Goal: Register for event/course

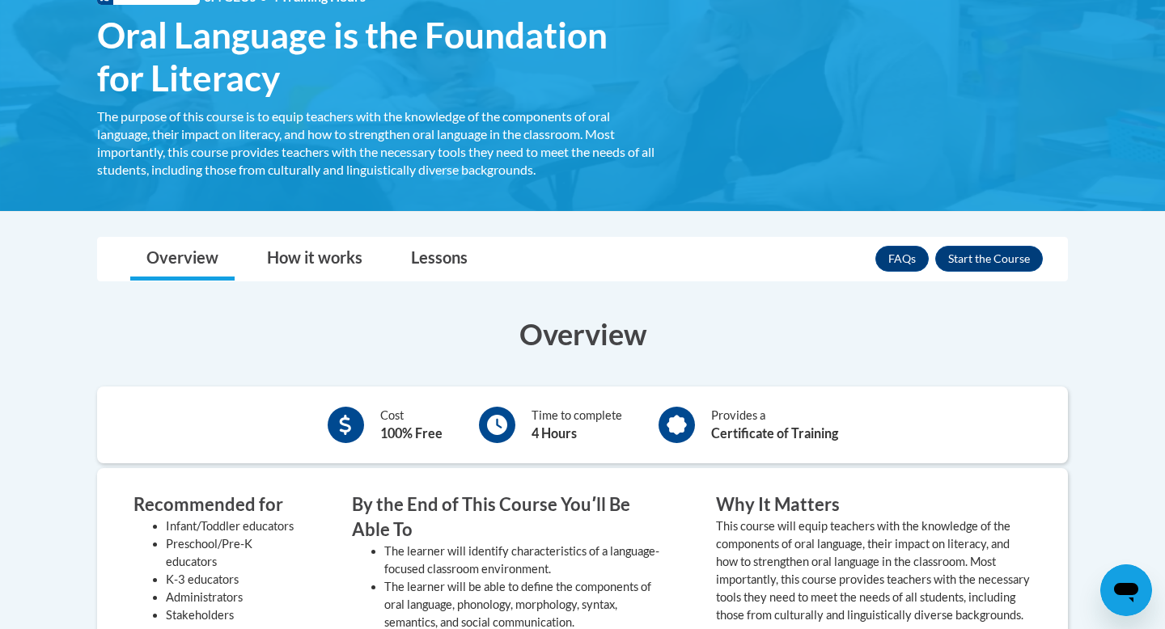
scroll to position [282, 0]
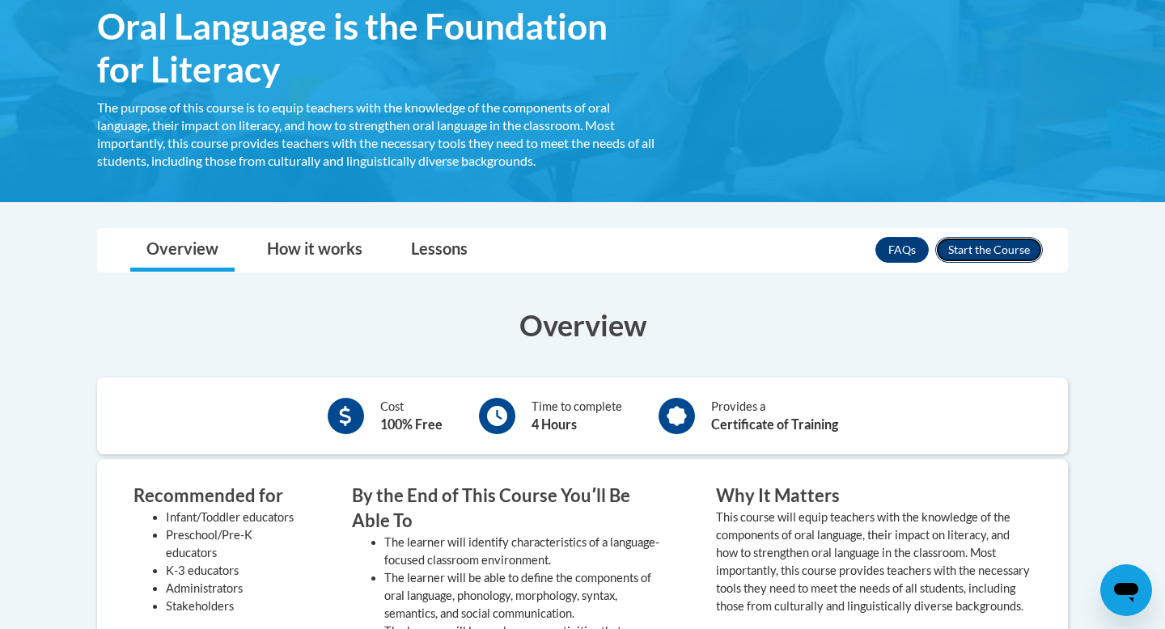
click at [1022, 257] on button "Enroll" at bounding box center [989, 250] width 108 height 26
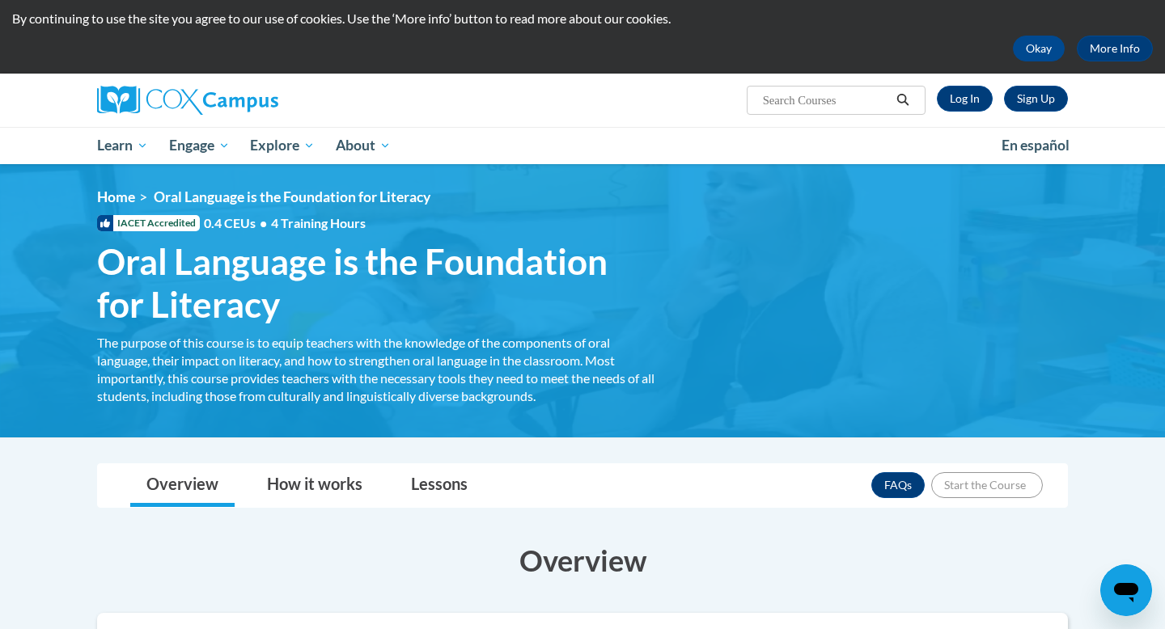
scroll to position [0, 0]
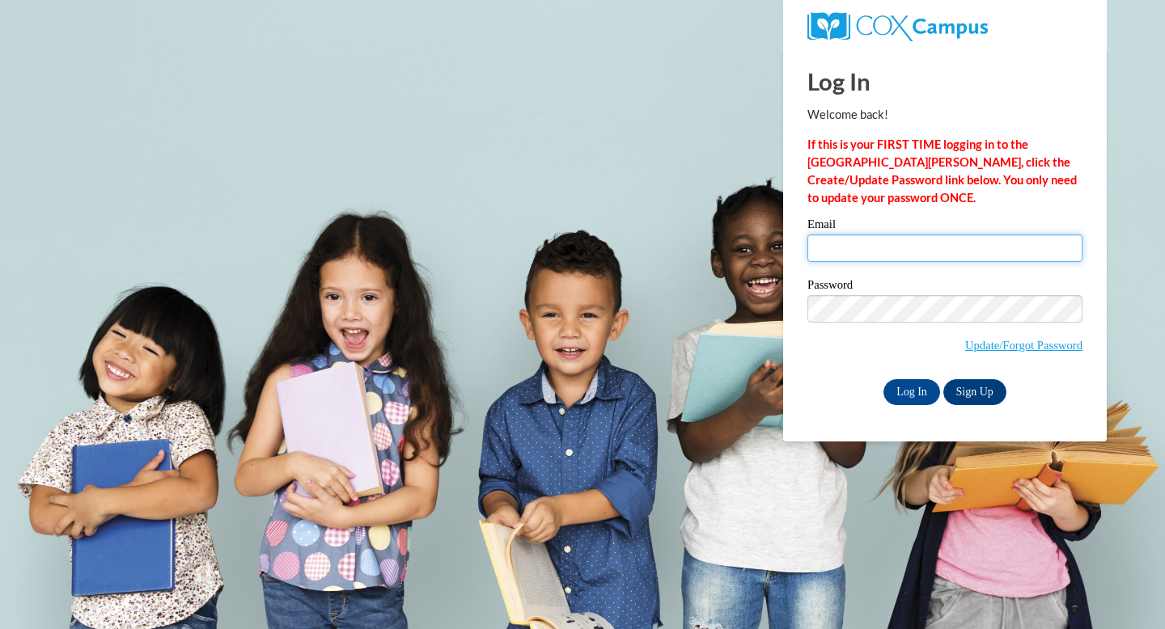
click at [945, 250] on input "Email" at bounding box center [944, 249] width 275 height 28
type input "emmiegkeys@gmail.com"
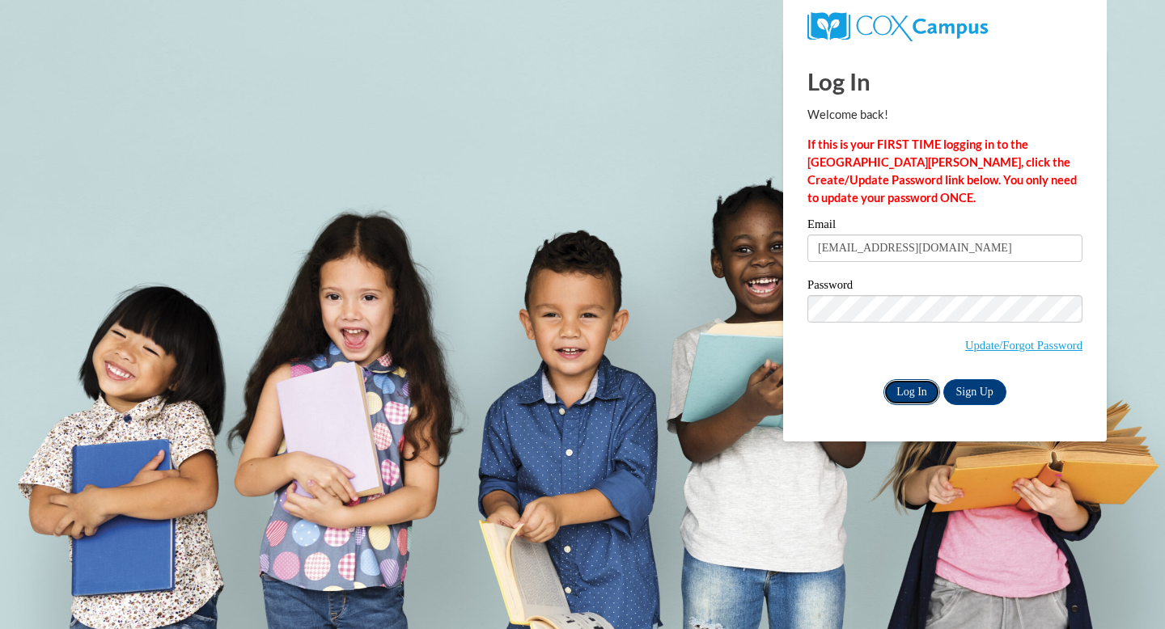
click at [903, 396] on input "Log In" at bounding box center [911, 392] width 57 height 26
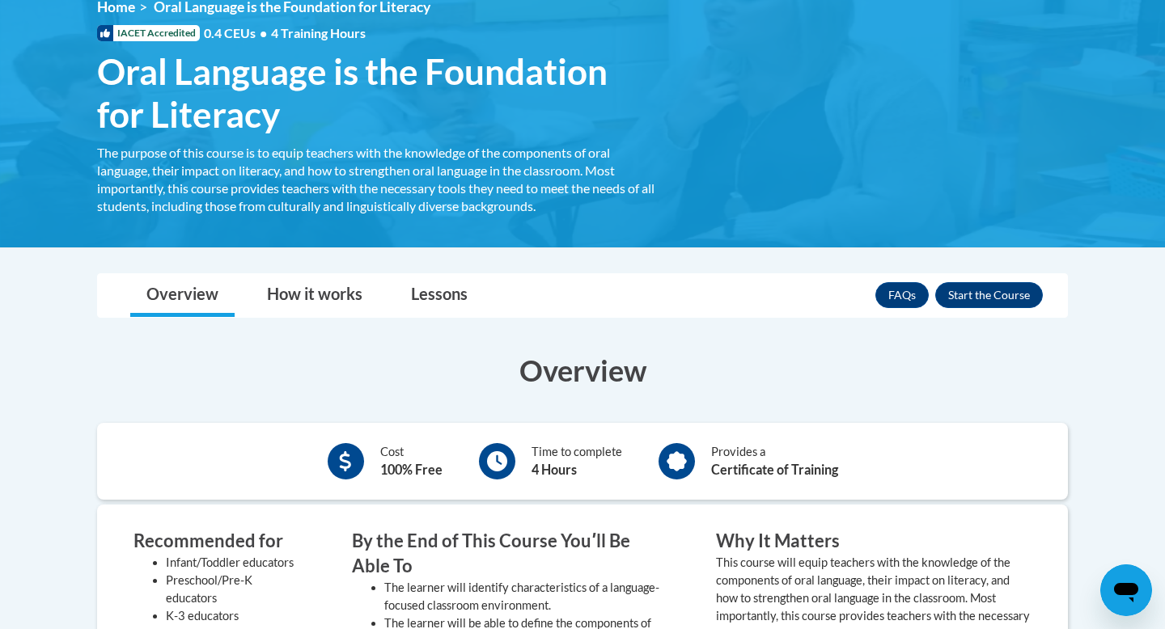
scroll to position [223, 0]
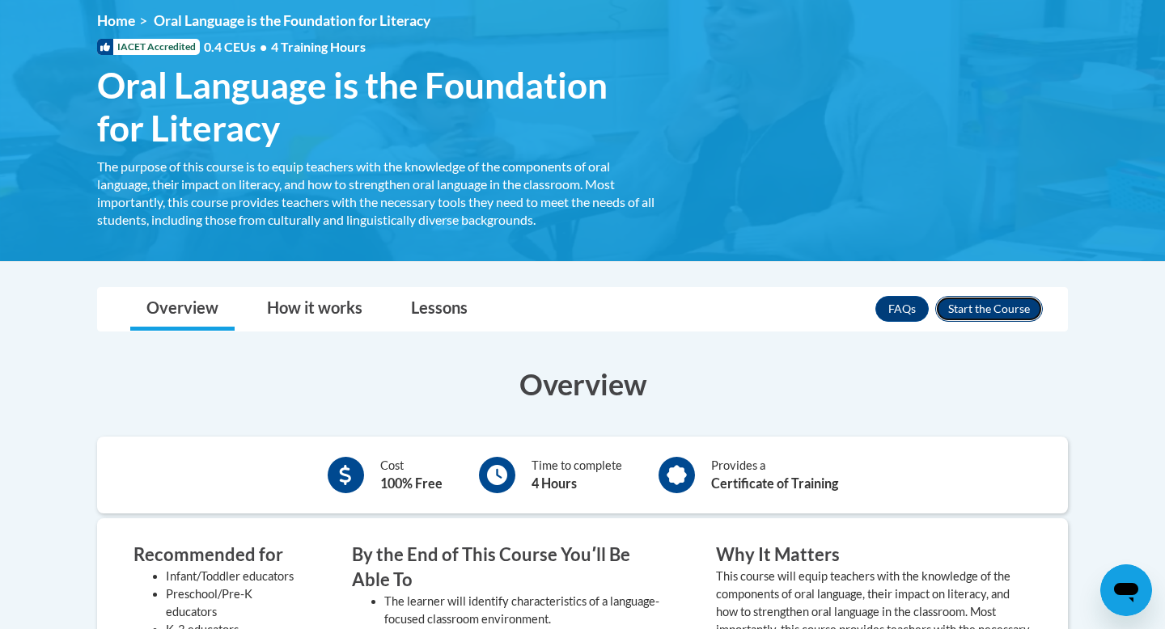
click at [967, 307] on button "Enroll" at bounding box center [989, 309] width 108 height 26
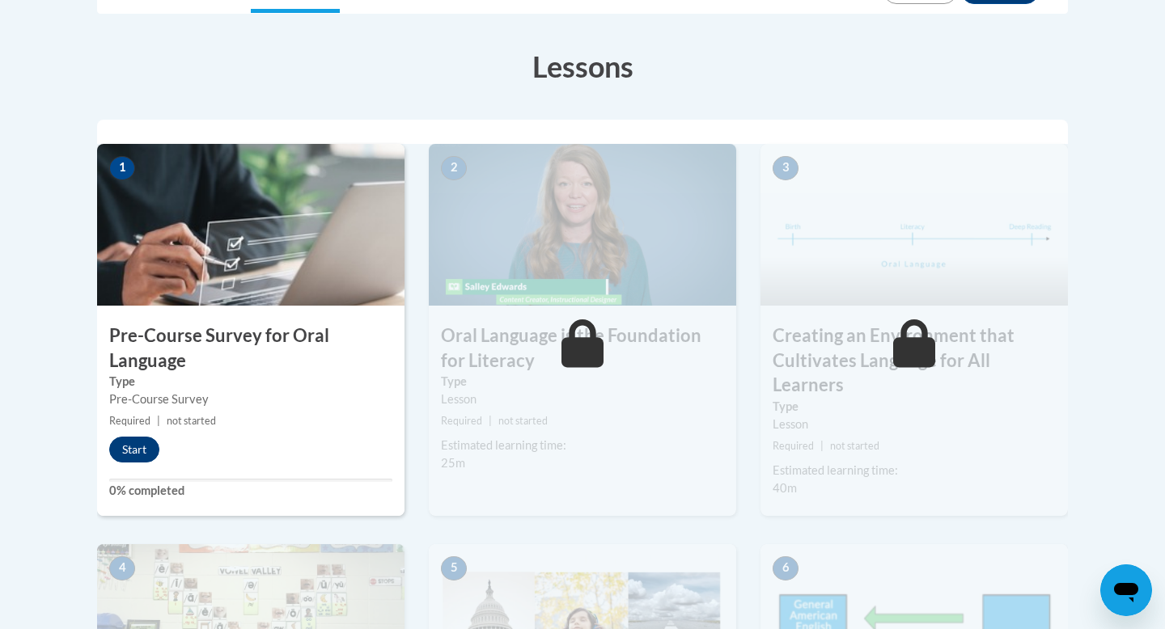
scroll to position [425, 0]
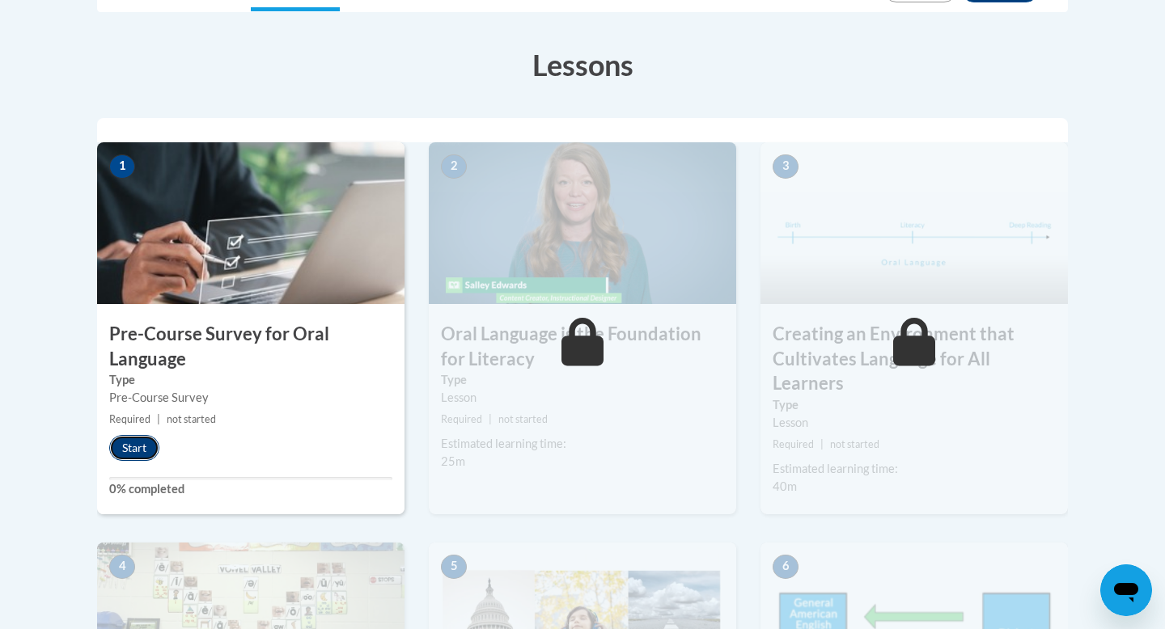
click at [125, 444] on button "Start" at bounding box center [134, 448] width 50 height 26
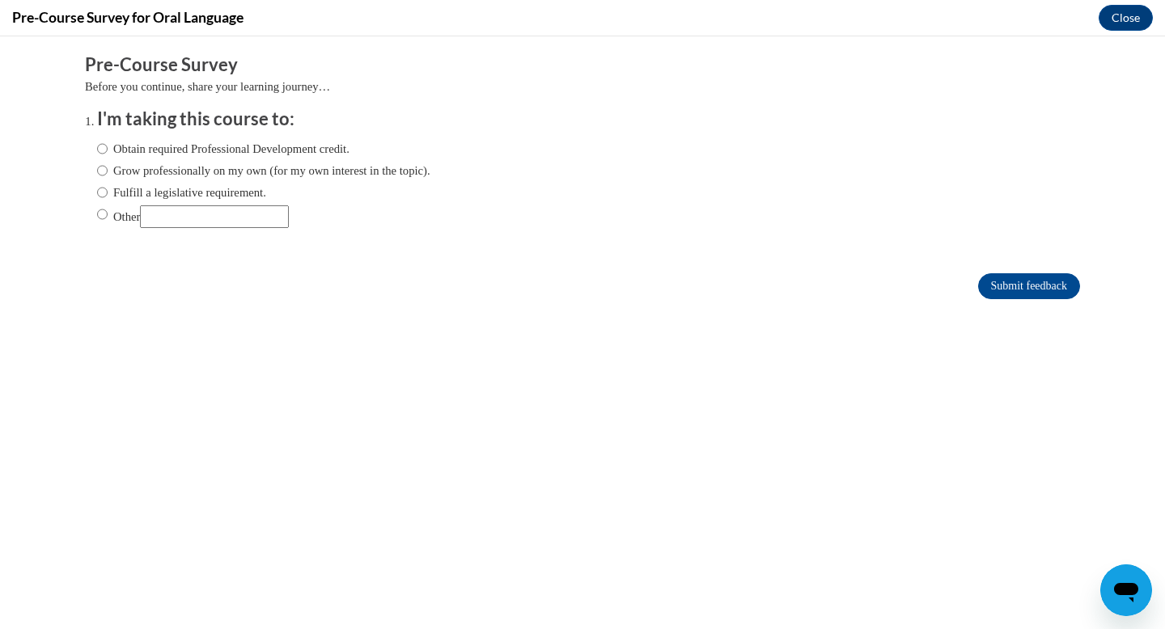
scroll to position [0, 0]
click at [241, 150] on label "Obtain required Professional Development credit." at bounding box center [223, 149] width 252 height 18
click at [108, 150] on input "Obtain required Professional Development credit." at bounding box center [102, 149] width 11 height 18
radio input "true"
click at [1002, 290] on input "Submit feedback" at bounding box center [1029, 286] width 102 height 26
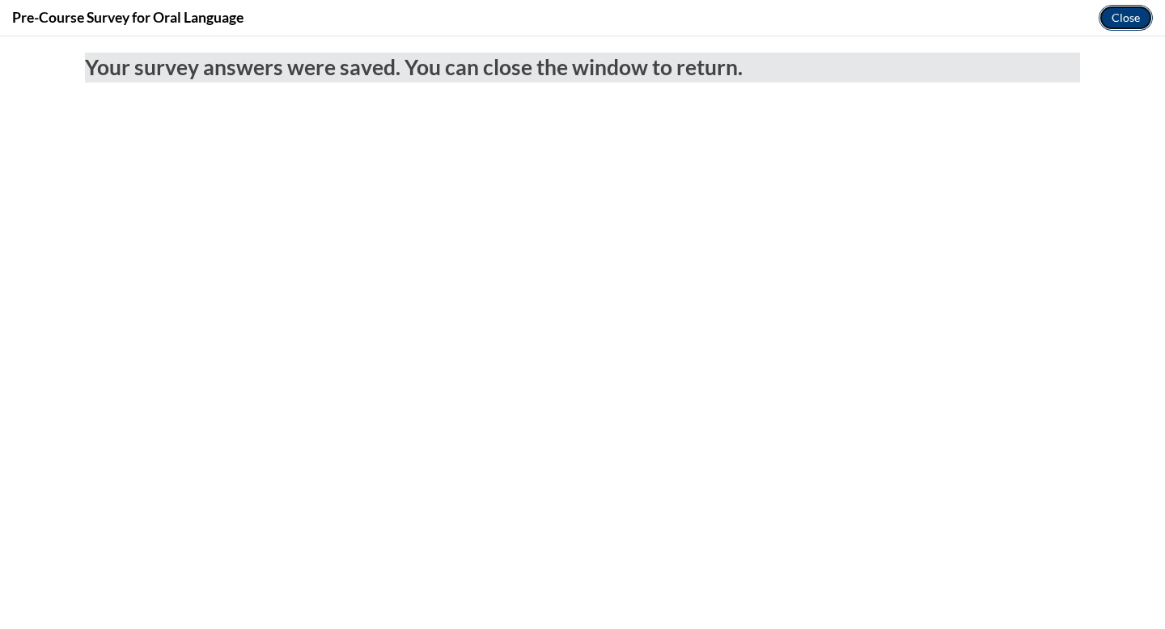
click at [1114, 22] on button "Close" at bounding box center [1125, 18] width 54 height 26
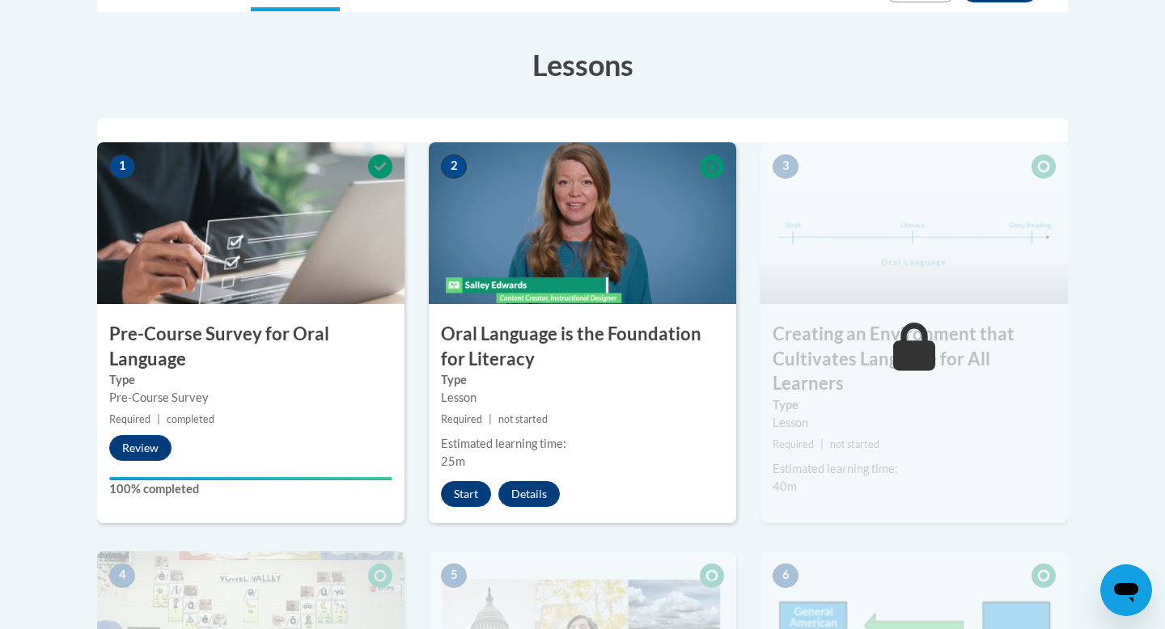
click at [584, 256] on img at bounding box center [582, 223] width 307 height 162
click at [464, 497] on button "Start" at bounding box center [466, 494] width 50 height 26
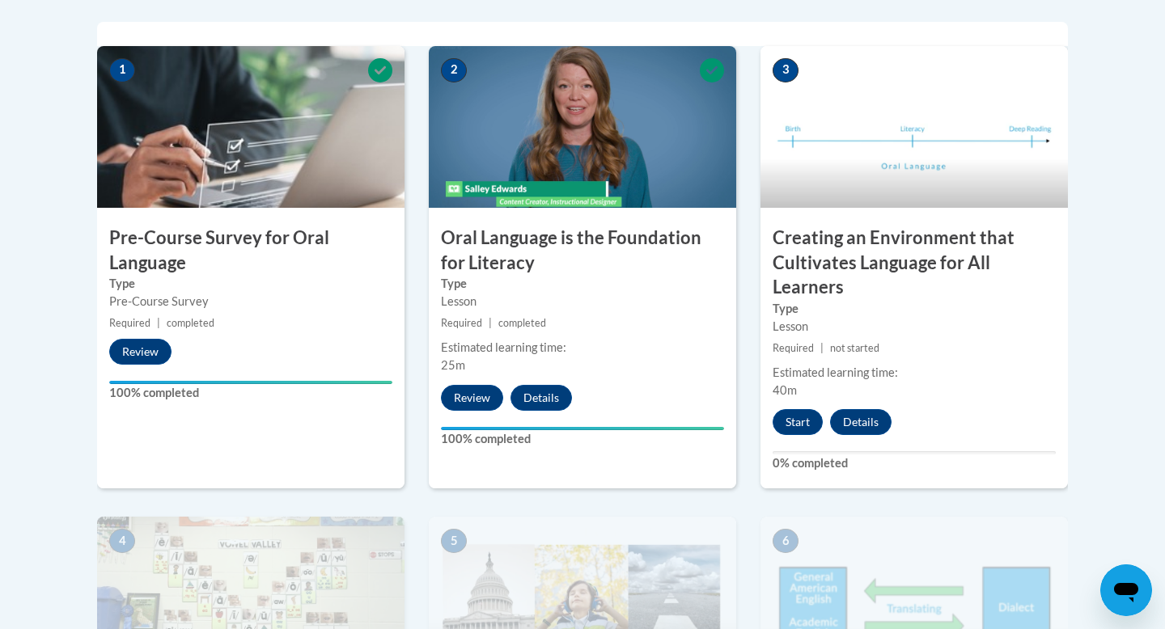
scroll to position [496, 0]
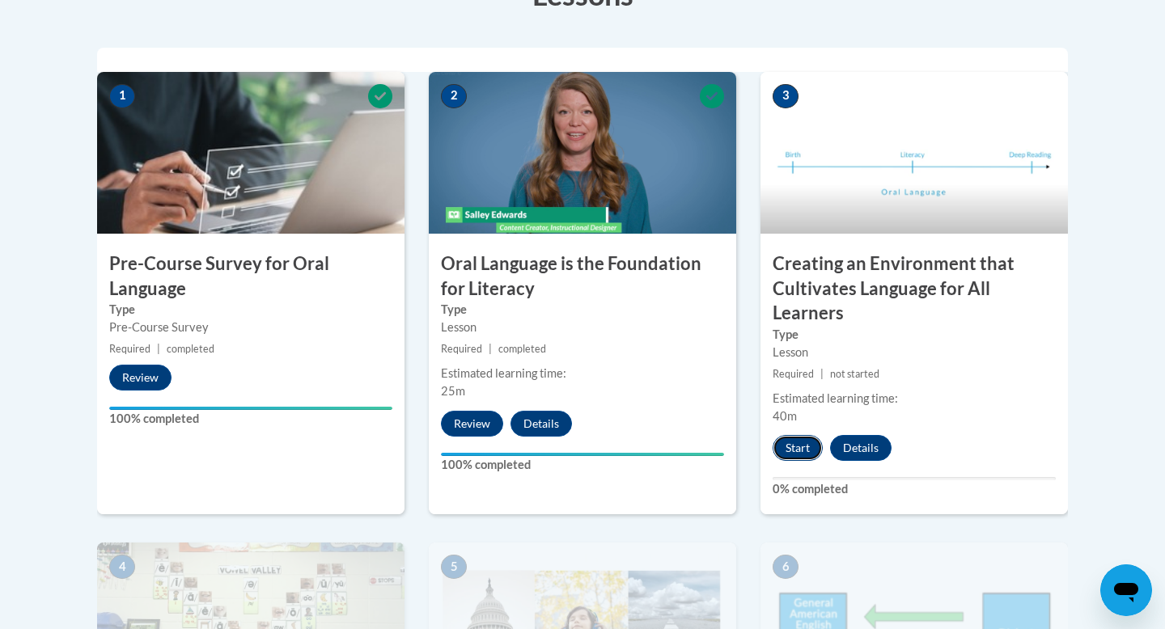
click at [798, 438] on button "Start" at bounding box center [797, 448] width 50 height 26
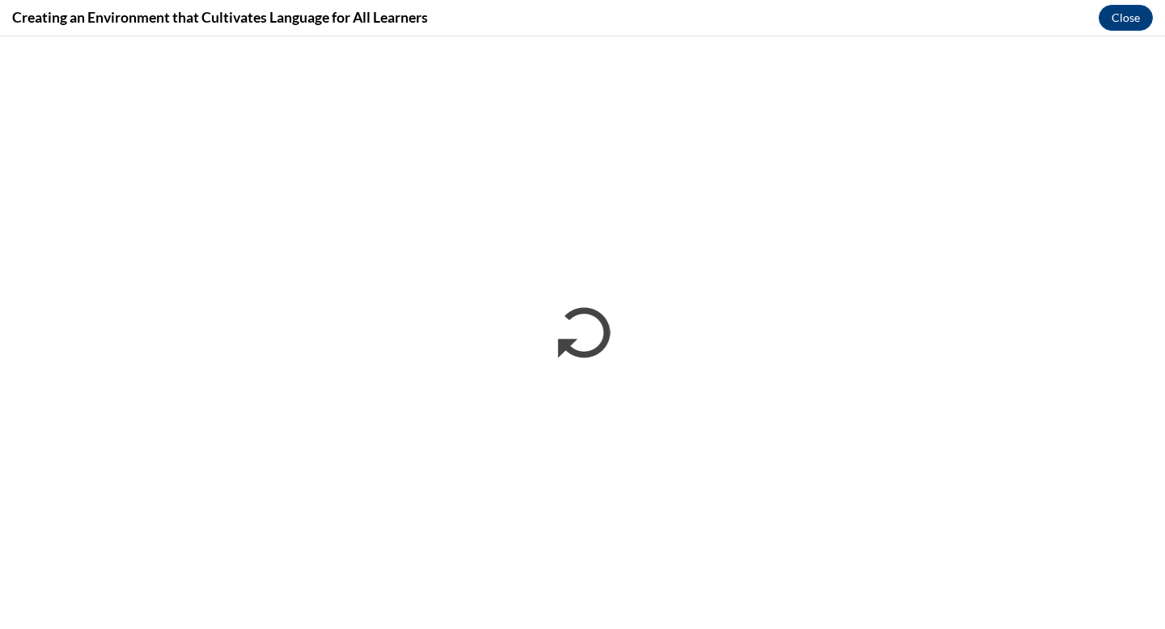
scroll to position [0, 0]
